Goal: Information Seeking & Learning: Learn about a topic

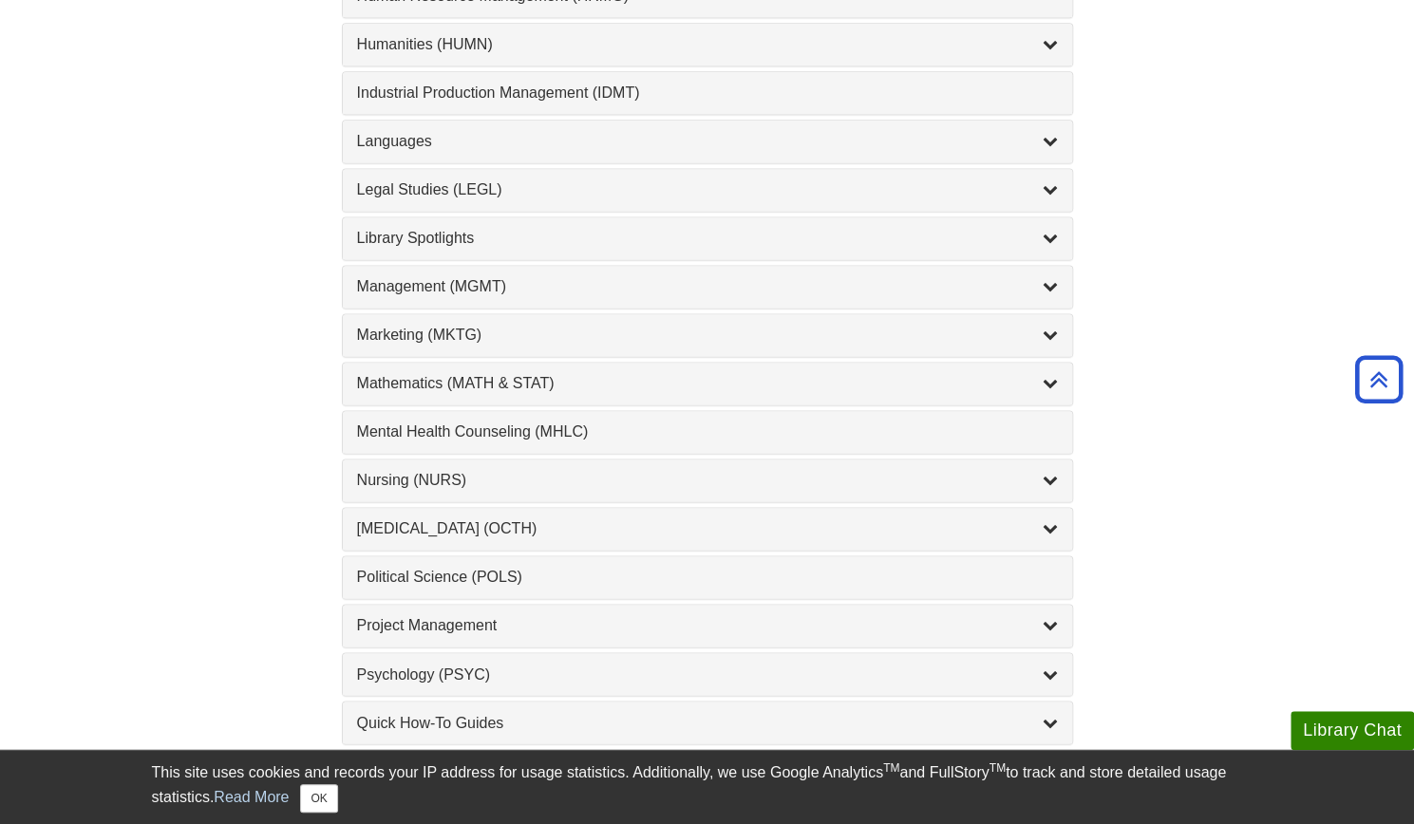
scroll to position [1457, 0]
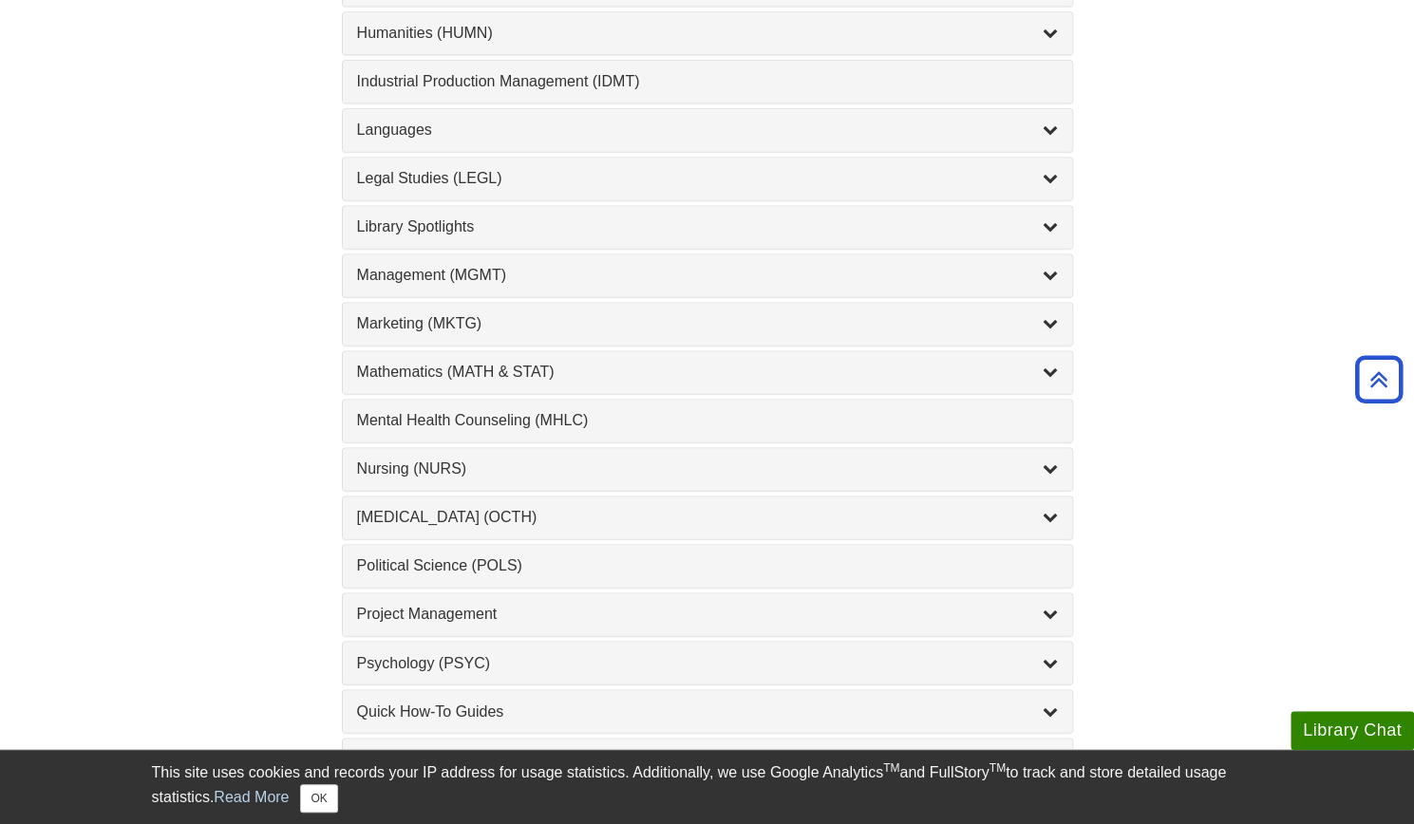
click at [872, 470] on div "Nursing (NURS) , 14 guides" at bounding box center [707, 469] width 729 height 42
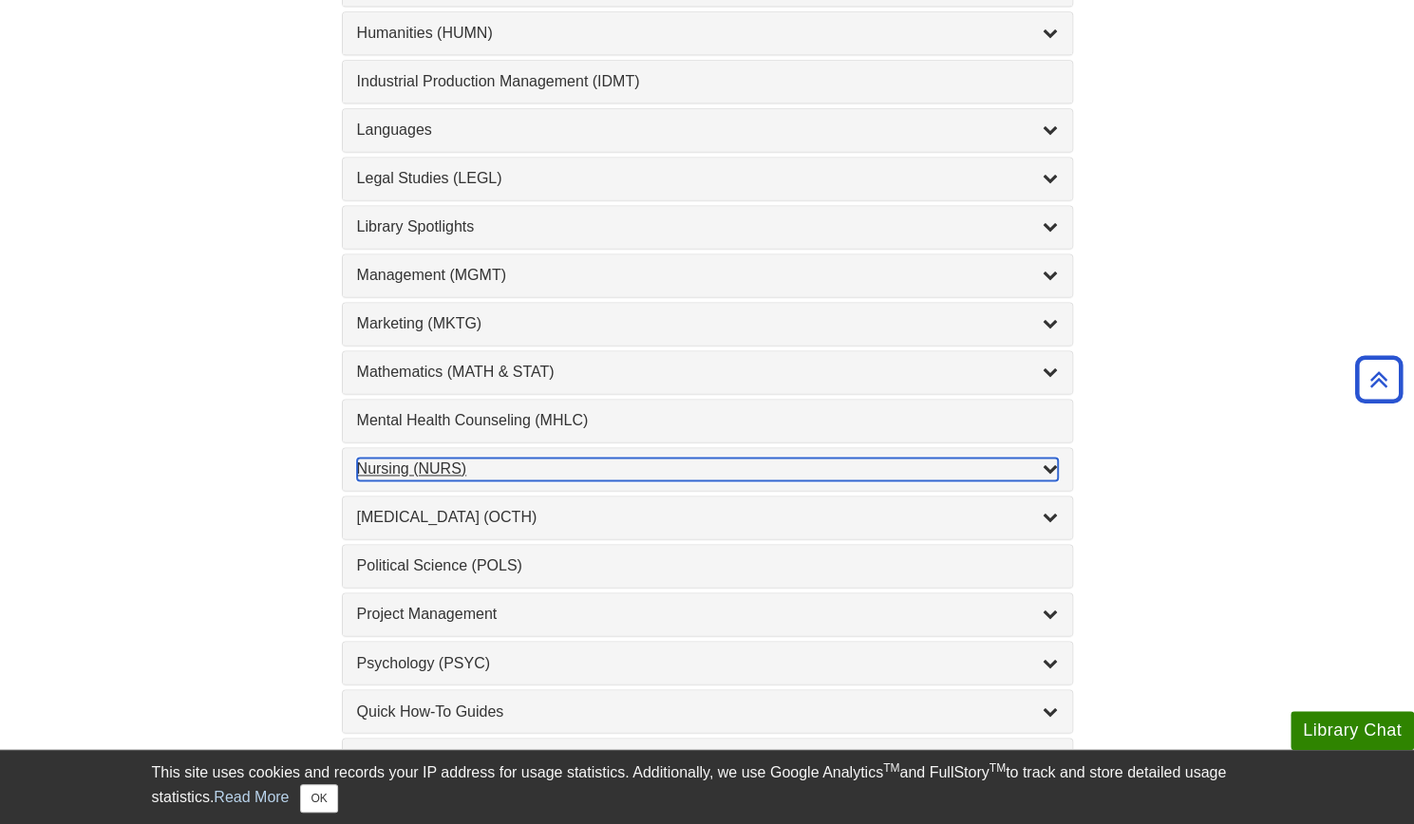
click at [1044, 460] on icon "List of Subjects" at bounding box center [1049, 467] width 15 height 15
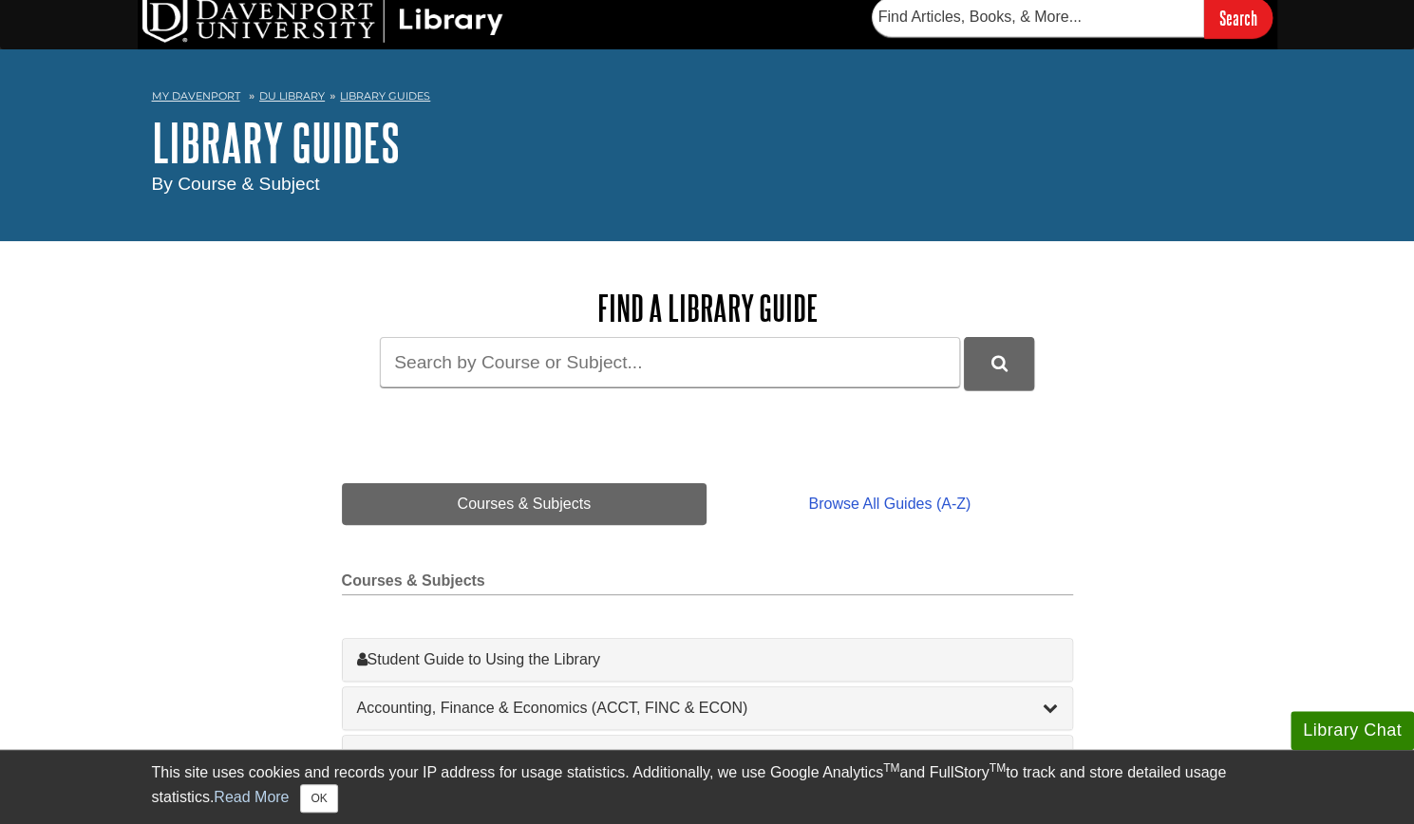
scroll to position [0, 0]
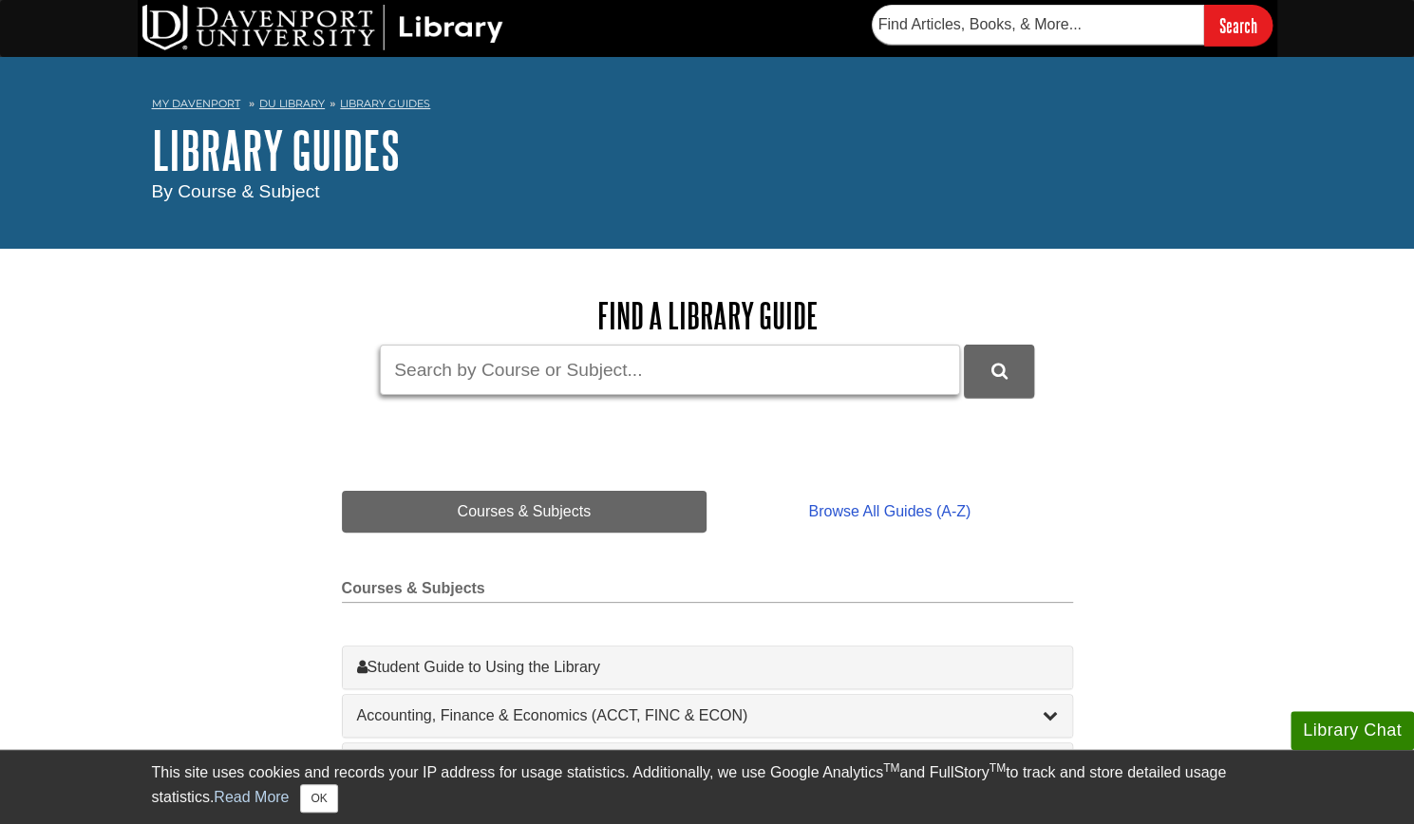
click at [431, 367] on input "Guide Search Terms" at bounding box center [670, 370] width 580 height 50
type input "Nursing"
click at [964, 345] on button "DU Library Guides Search" at bounding box center [999, 371] width 70 height 52
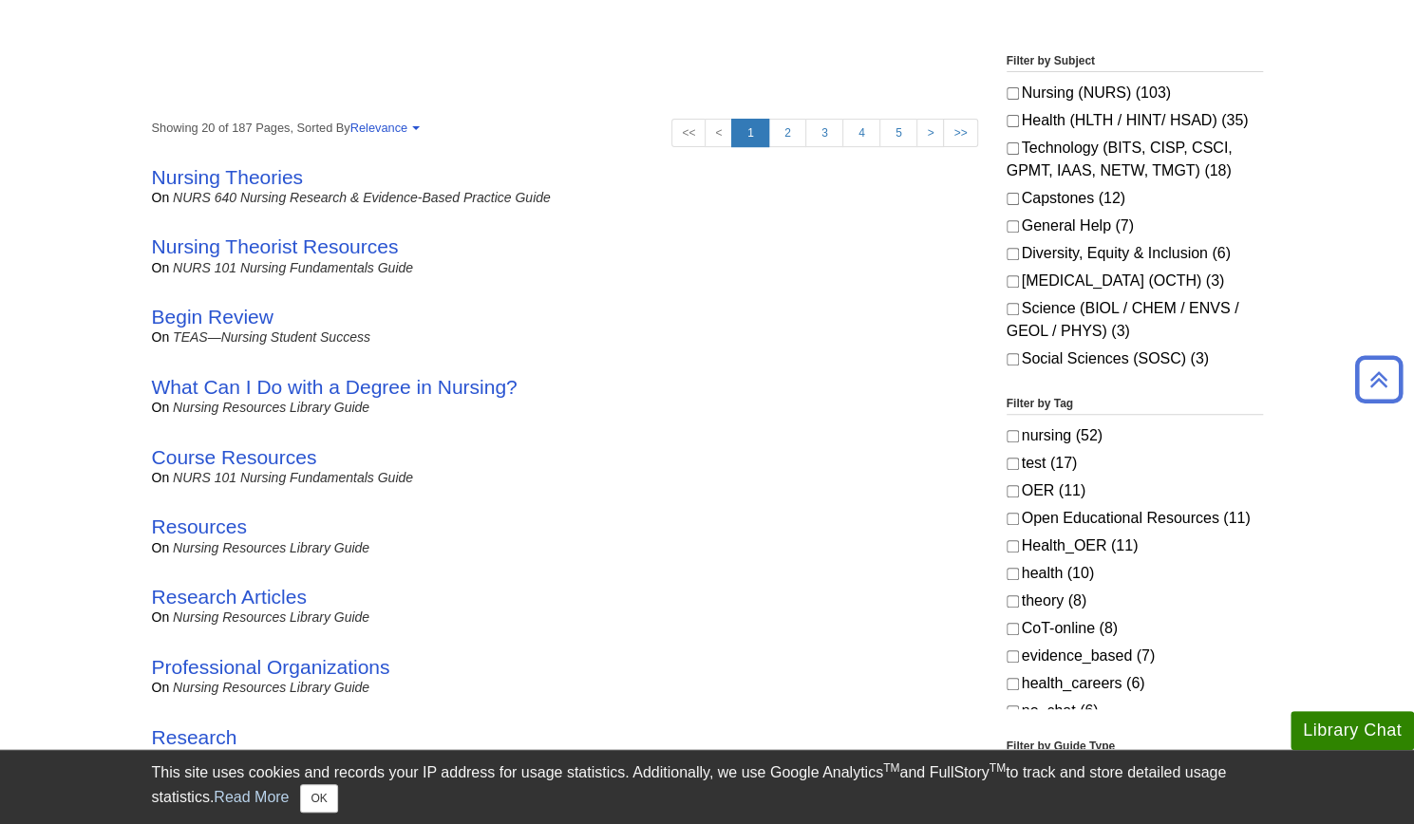
scroll to position [338, 0]
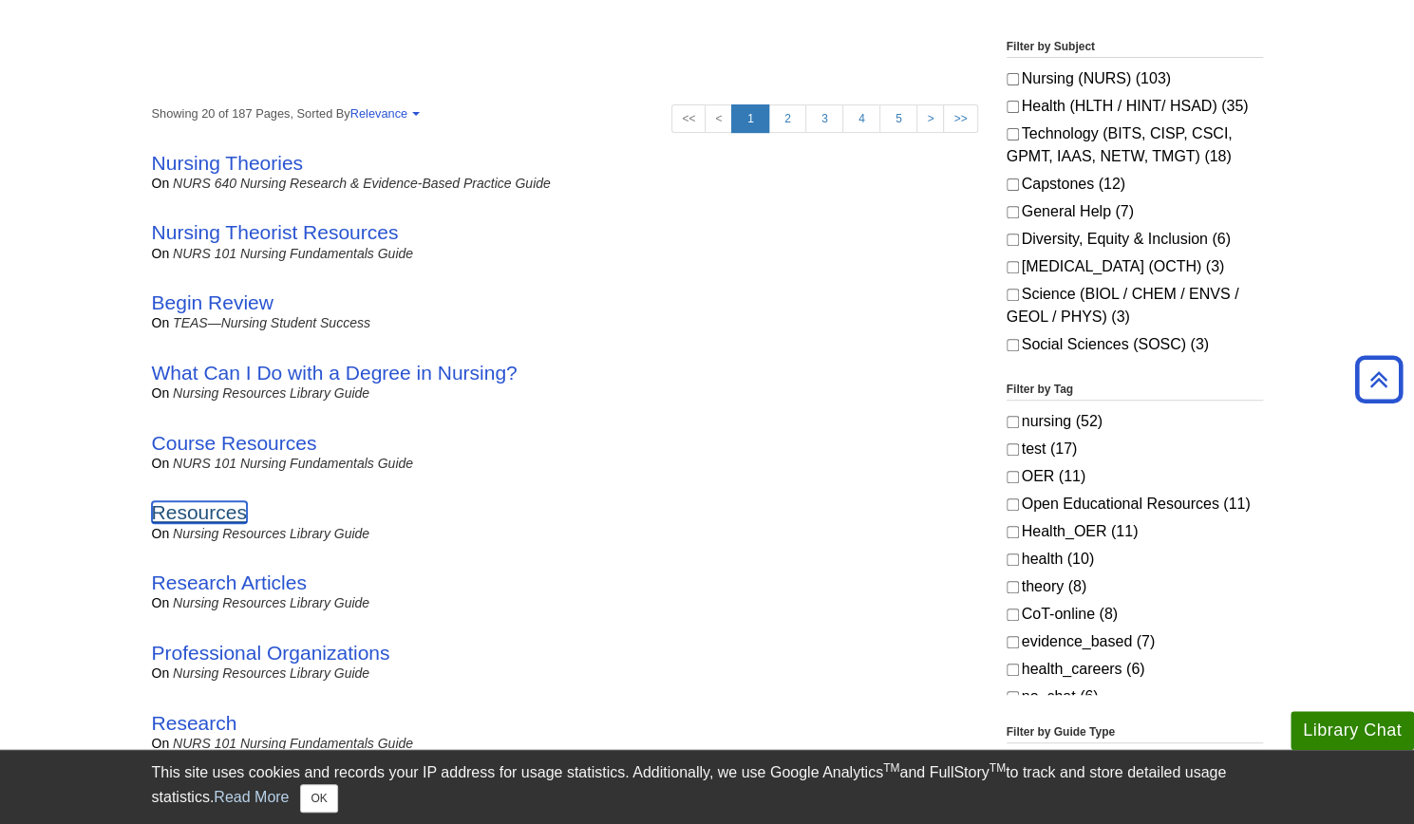
click at [169, 521] on link "Resources" at bounding box center [199, 512] width 95 height 22
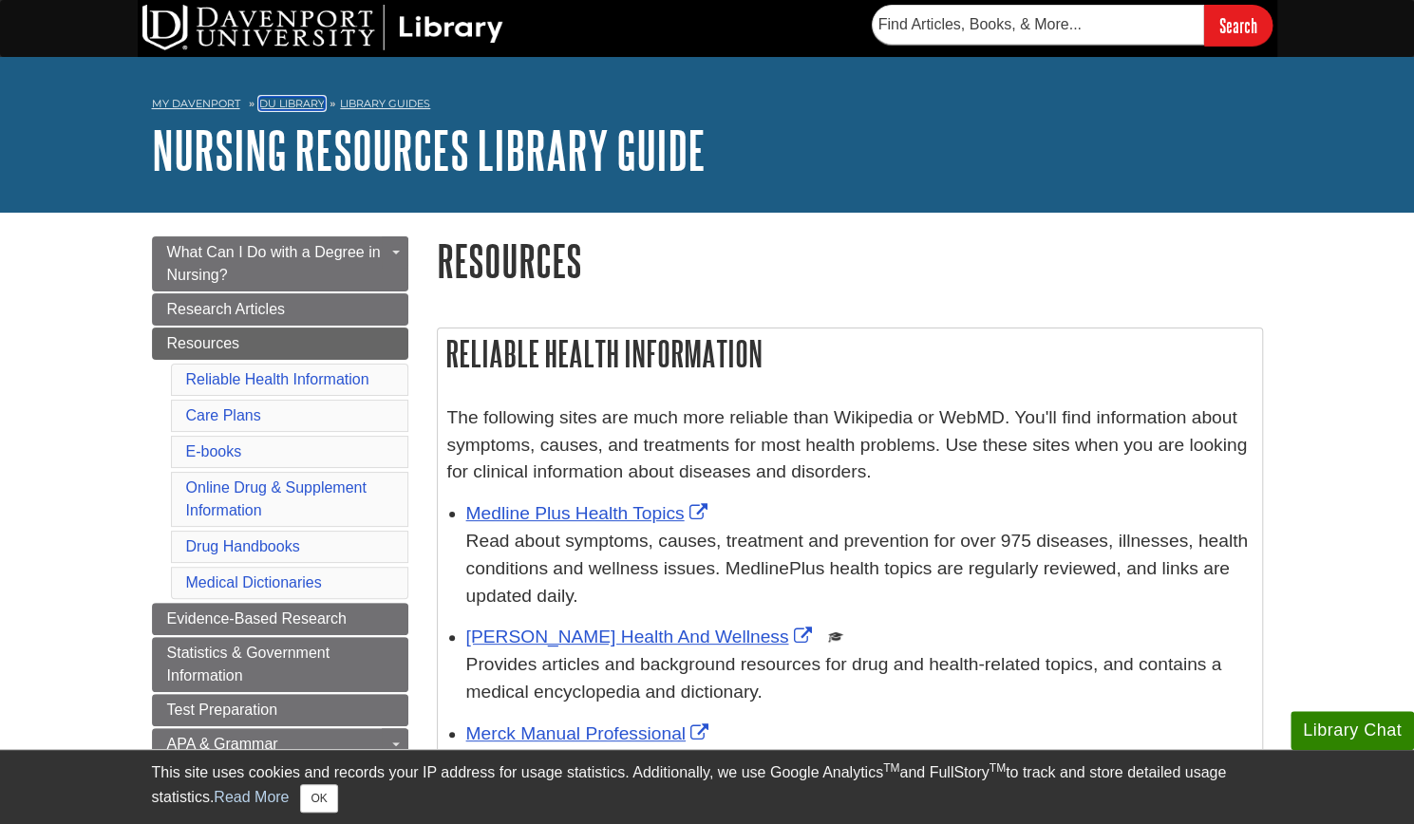
click at [302, 100] on link "DU Library" at bounding box center [292, 103] width 66 height 13
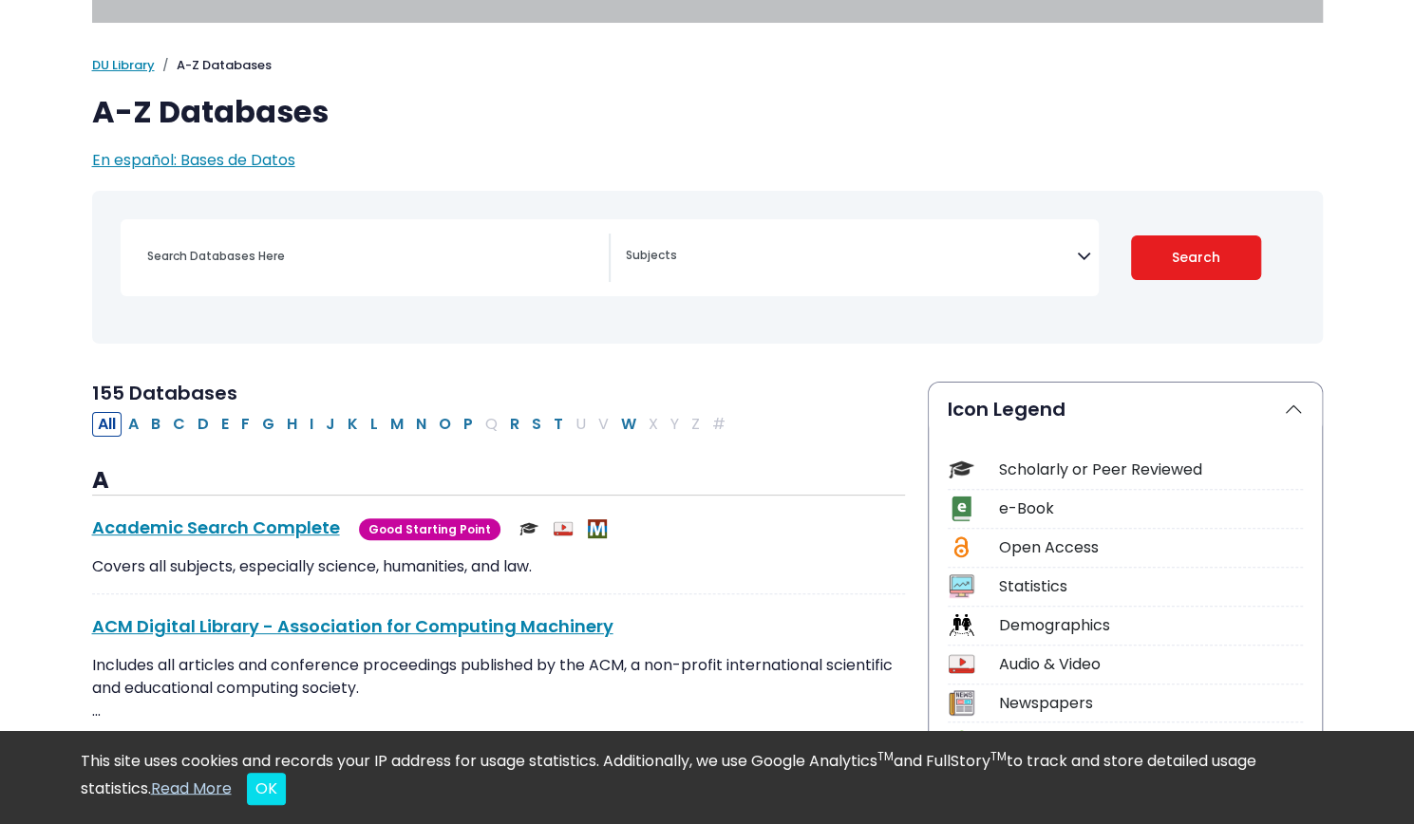
scroll to position [78, 0]
click at [177, 421] on button "C" at bounding box center [179, 423] width 24 height 25
select select "Database Subject Filter"
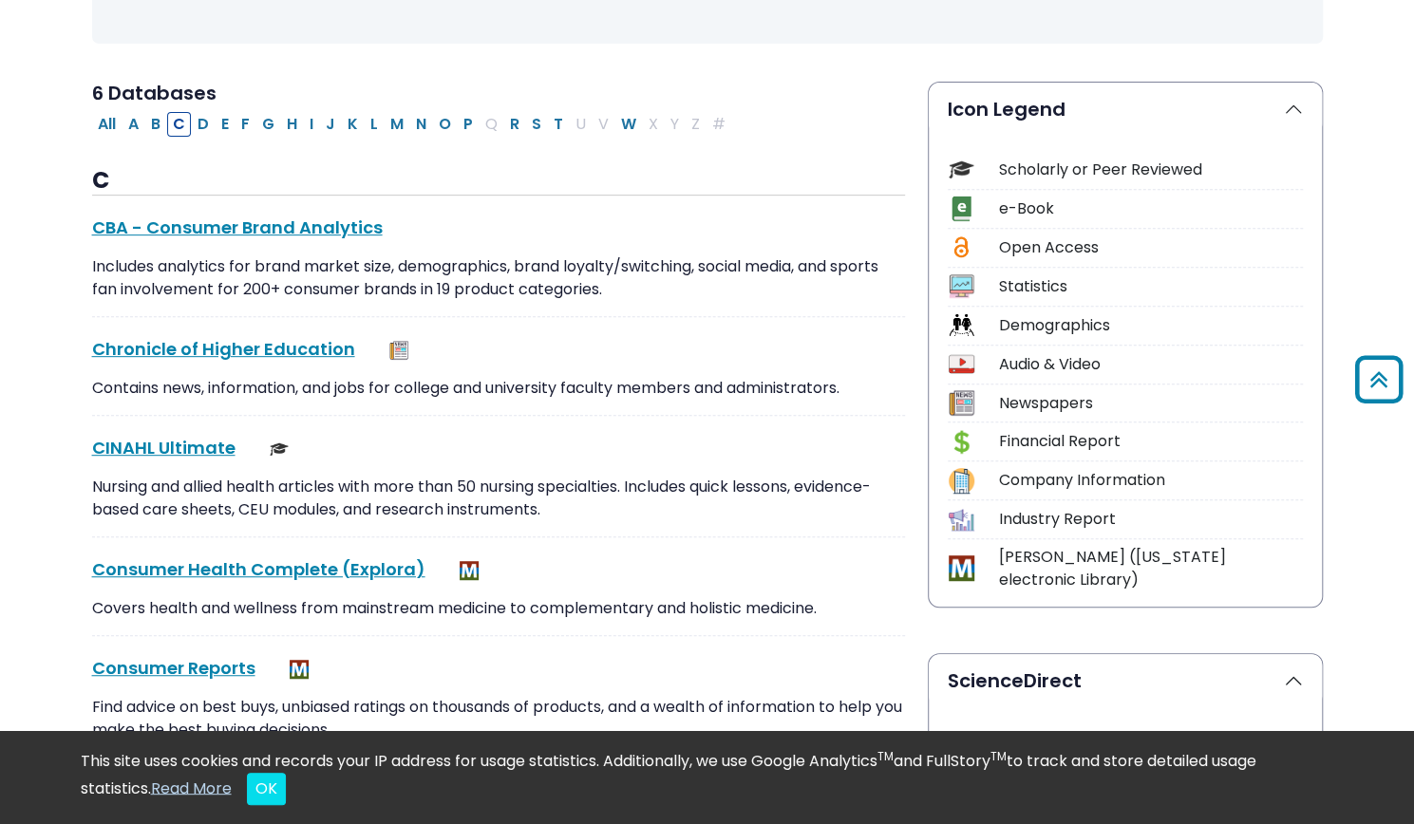
scroll to position [378, 0]
click at [123, 447] on link "CINAHL Ultimate This link opens in a new window" at bounding box center [163, 447] width 143 height 24
